Goal: Transaction & Acquisition: Purchase product/service

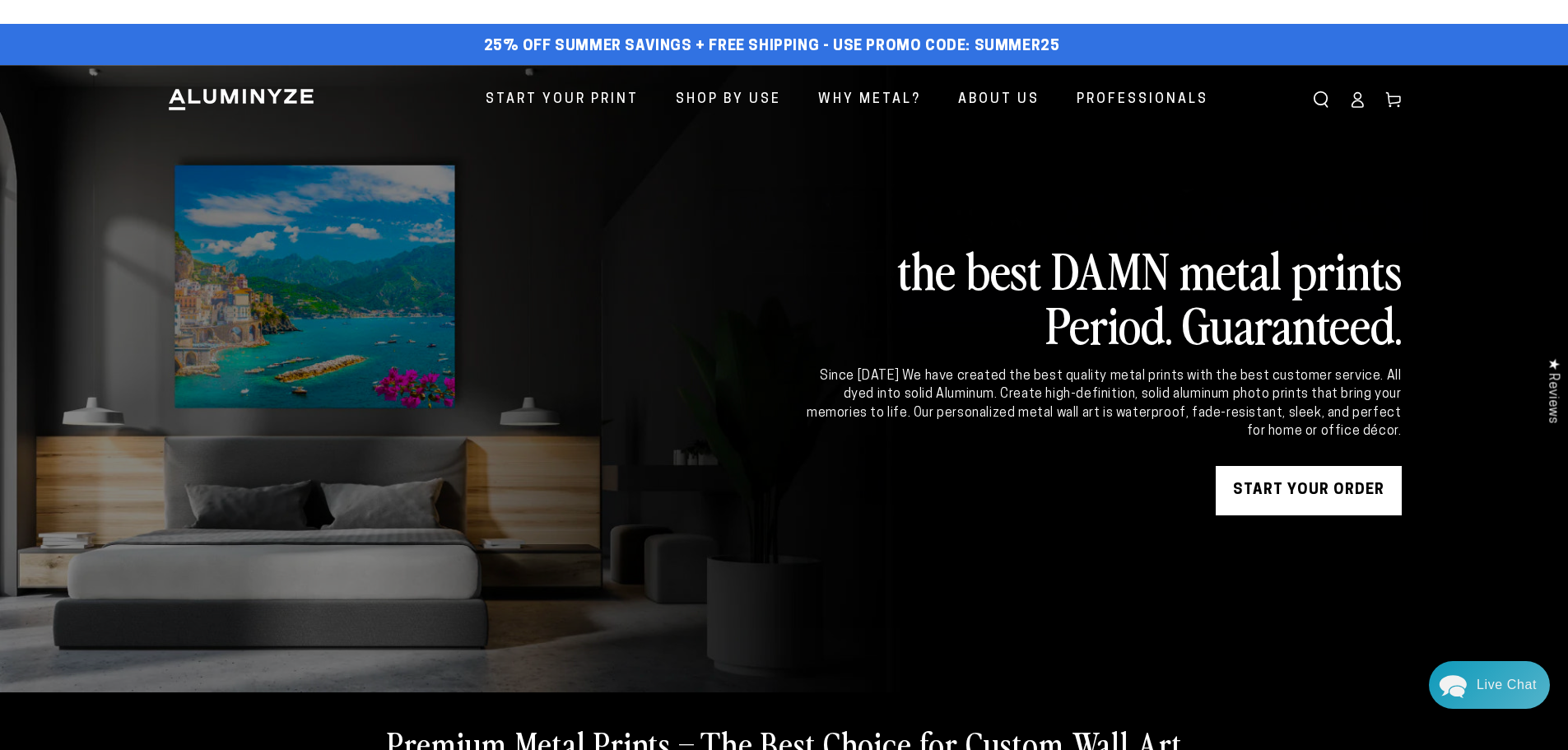
click at [1310, 499] on link "START YOUR Order" at bounding box center [1309, 490] width 186 height 49
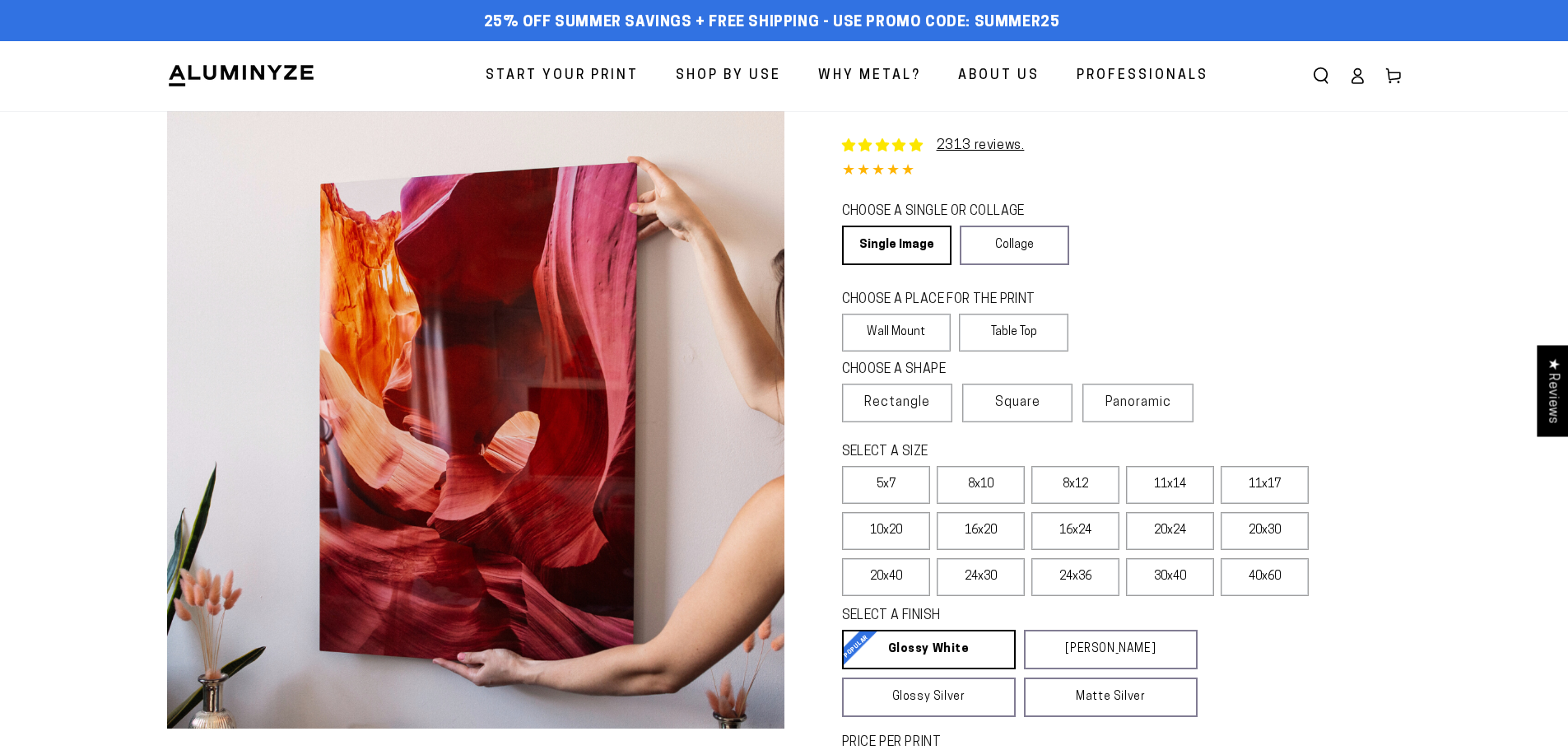
select select "**********"
click at [1292, 536] on label "20x30" at bounding box center [1265, 531] width 88 height 38
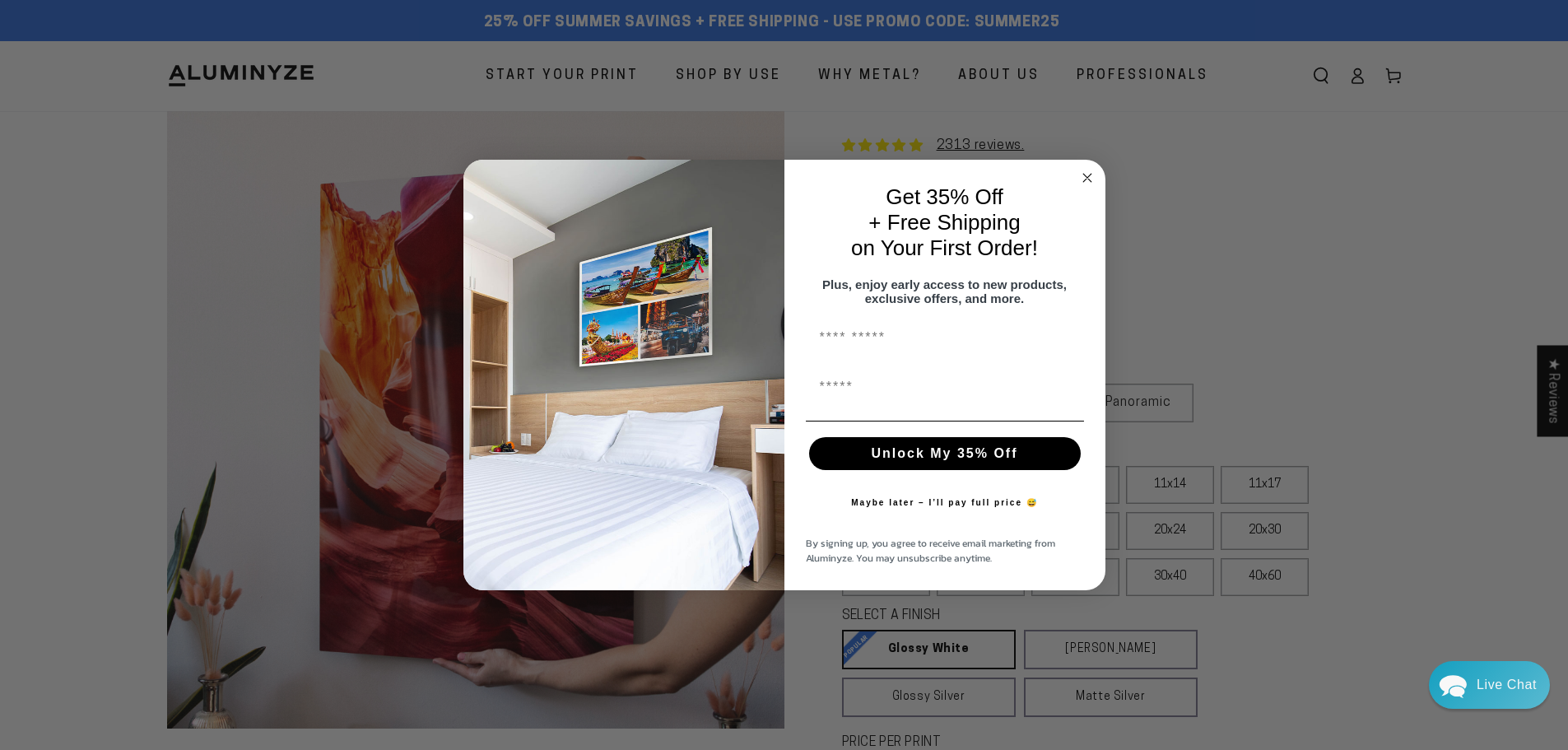
click at [1094, 173] on circle "Close dialog" at bounding box center [1088, 178] width 19 height 19
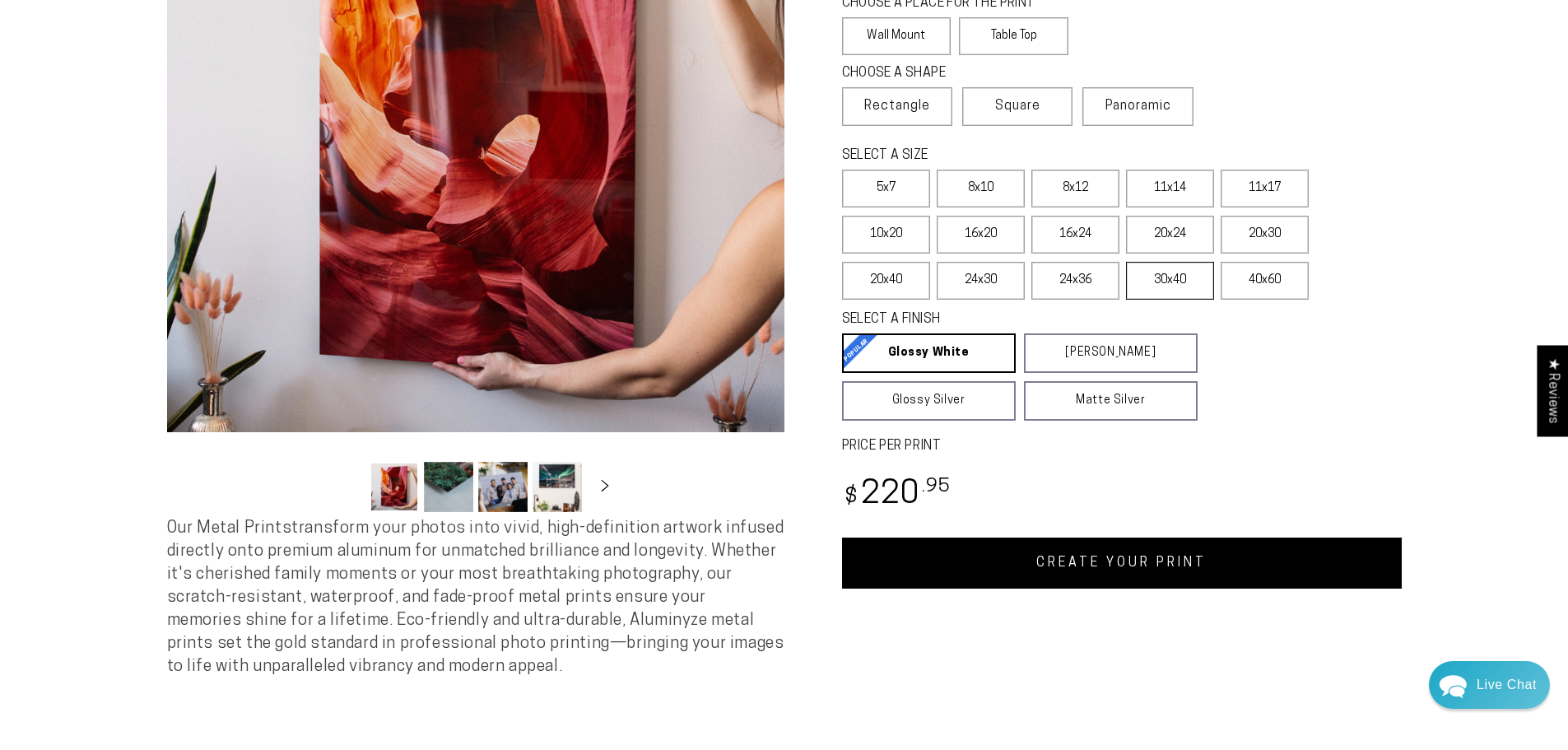
scroll to position [330, 0]
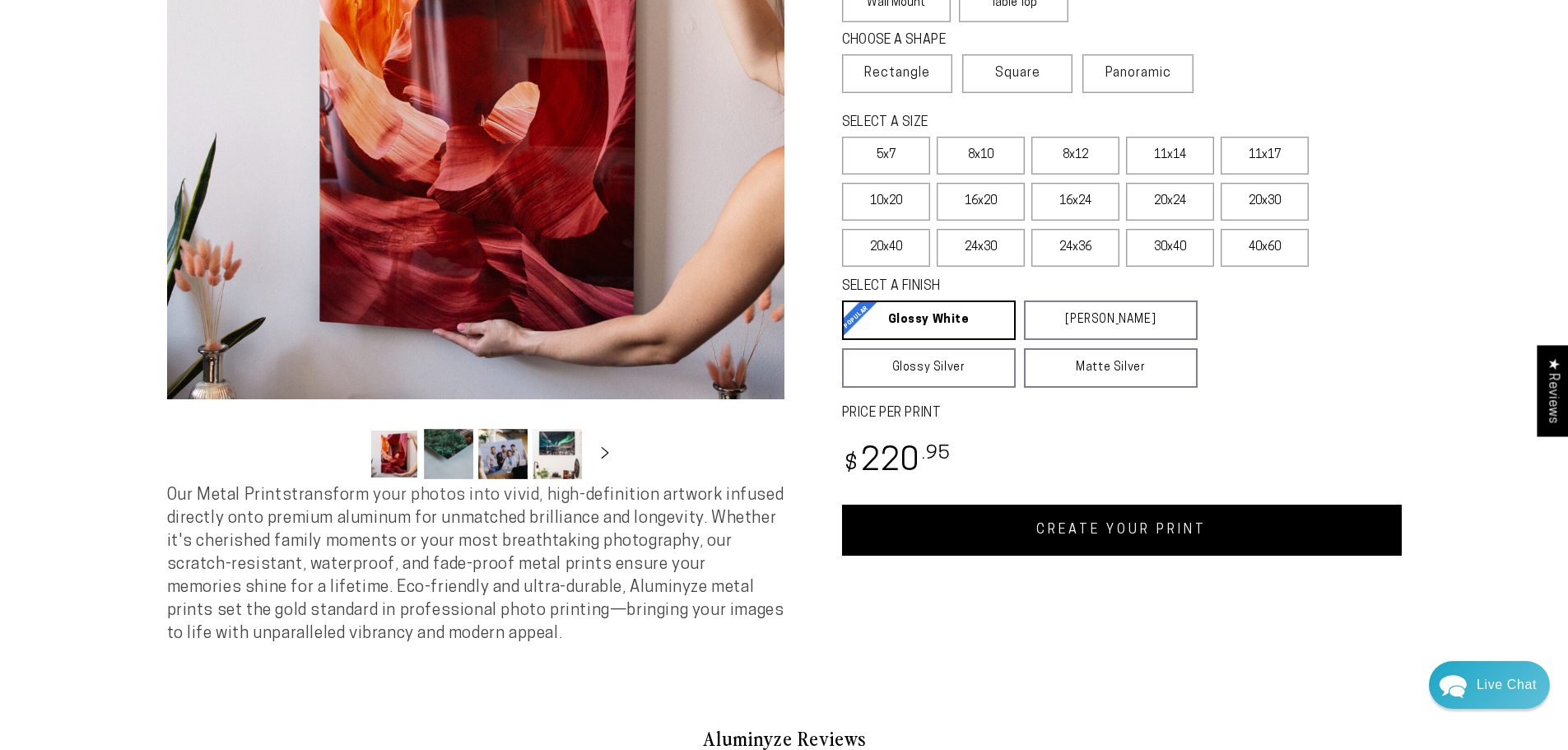
click at [1114, 527] on link "CREATE YOUR PRINT" at bounding box center [1123, 530] width 560 height 51
